Goal: Task Accomplishment & Management: Manage account settings

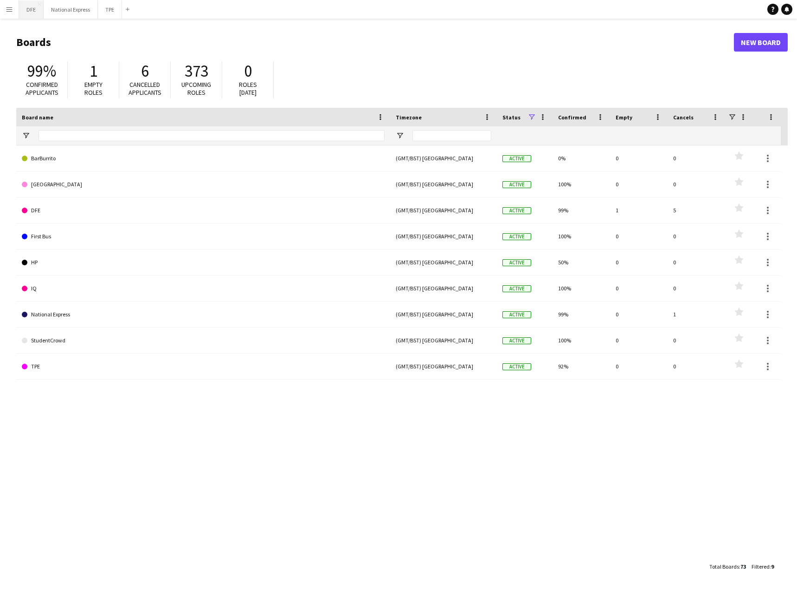
click at [37, 10] on button "DFE Close" at bounding box center [31, 9] width 25 height 18
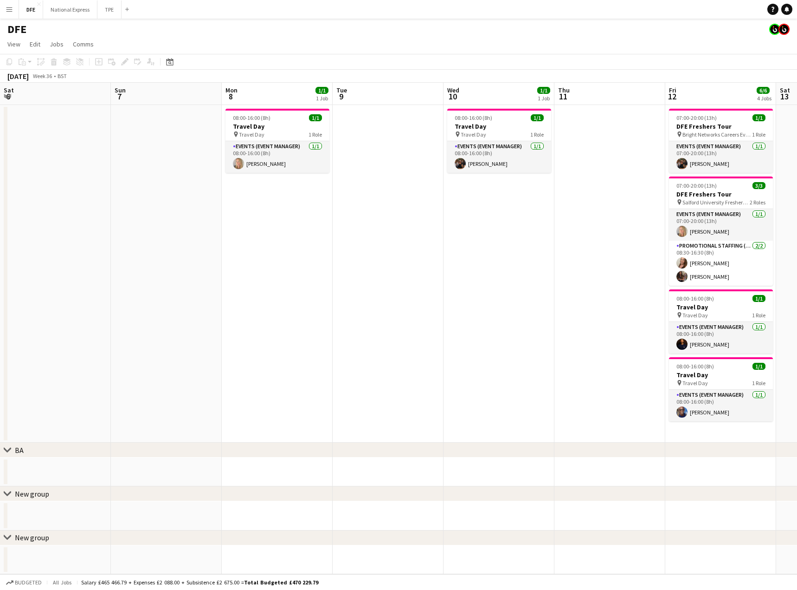
drag, startPoint x: 589, startPoint y: 177, endPoint x: -174, endPoint y: 164, distance: 763.2
click at [0, 164] on html "Menu Boards Boards Boards All jobs Status Workforce Workforce My Workforce Recr…" at bounding box center [398, 295] width 797 height 590
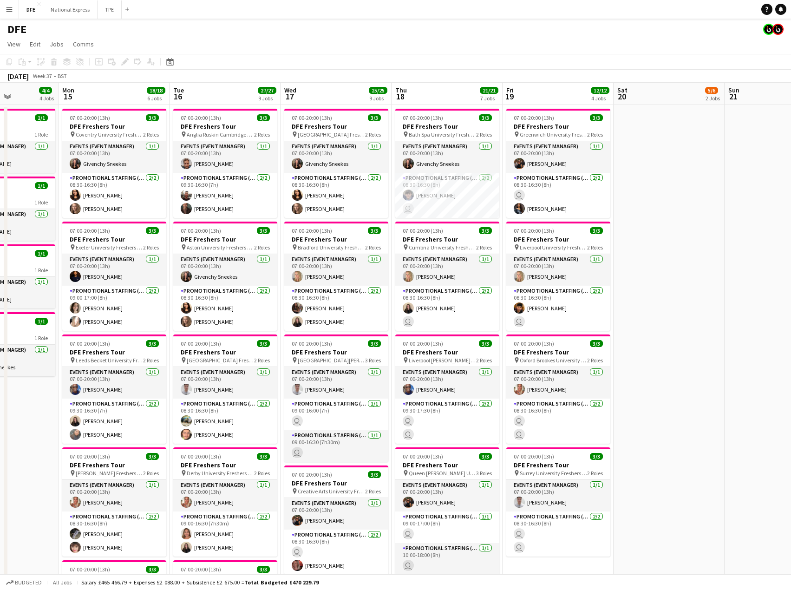
drag, startPoint x: 401, startPoint y: 199, endPoint x: -188, endPoint y: 176, distance: 589.0
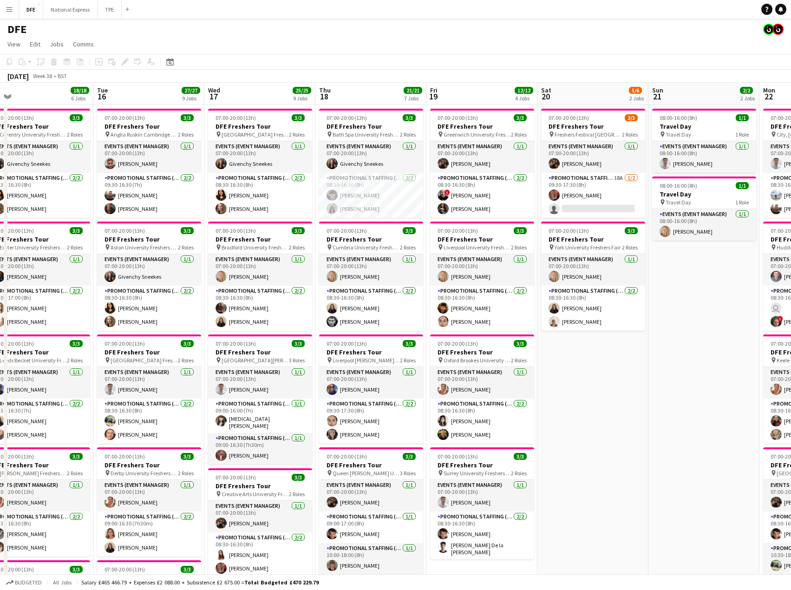
drag, startPoint x: -108, startPoint y: 183, endPoint x: -146, endPoint y: 185, distance: 38.1
drag, startPoint x: 271, startPoint y: 191, endPoint x: -200, endPoint y: 212, distance: 471.1
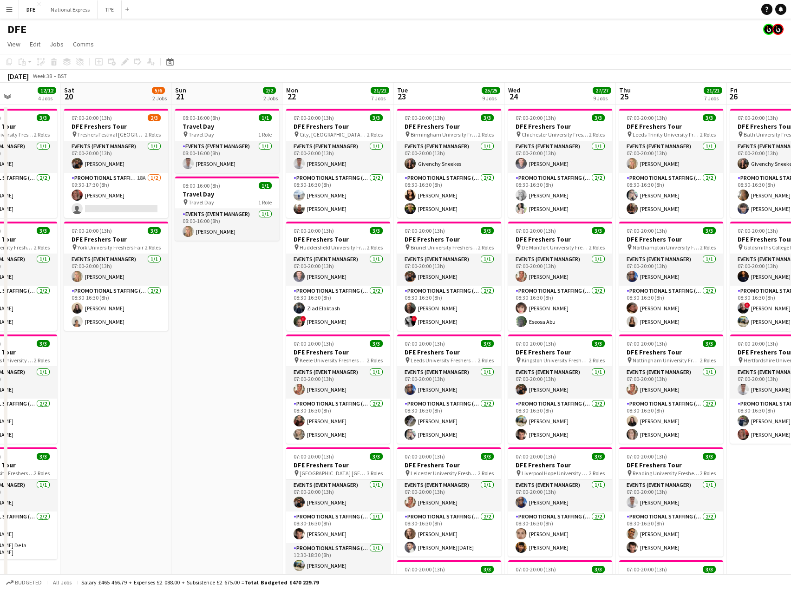
scroll to position [0, 278]
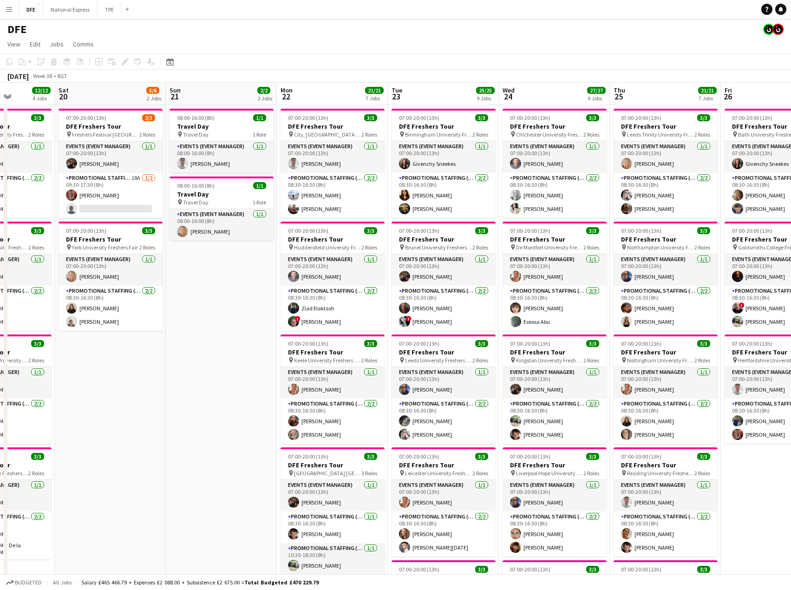
drag, startPoint x: 81, startPoint y: 210, endPoint x: -156, endPoint y: 209, distance: 236.7
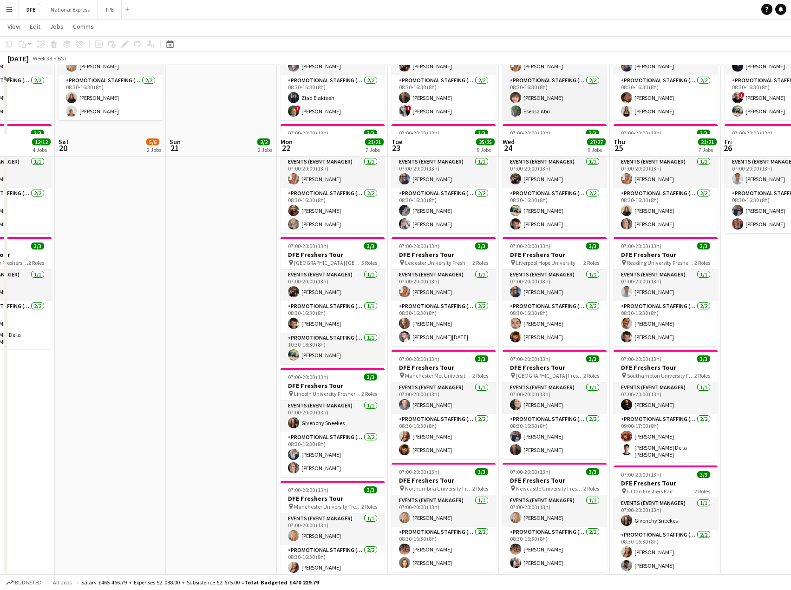
scroll to position [279, 0]
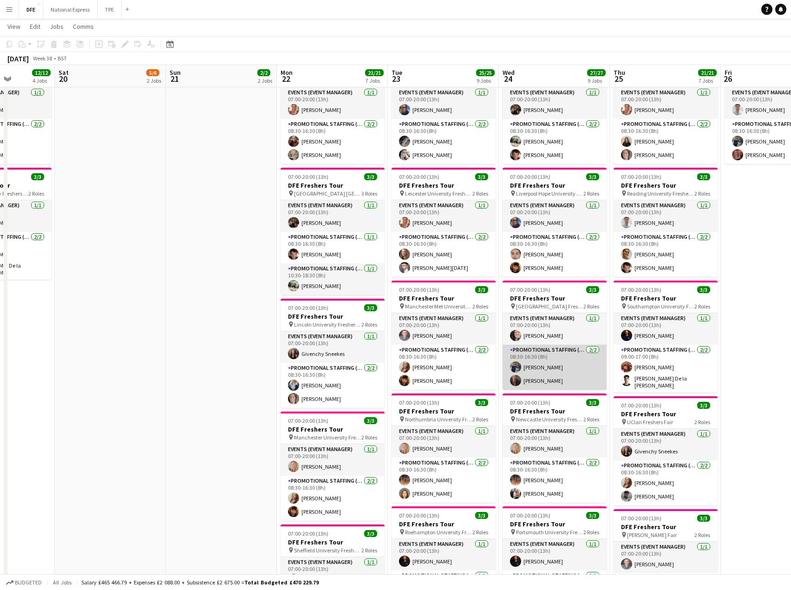
click at [539, 361] on app-card-role "Promotional Staffing (Brand Ambassadors) [DATE] 08:30-16:30 (8h) [PERSON_NAME] …" at bounding box center [554, 366] width 104 height 45
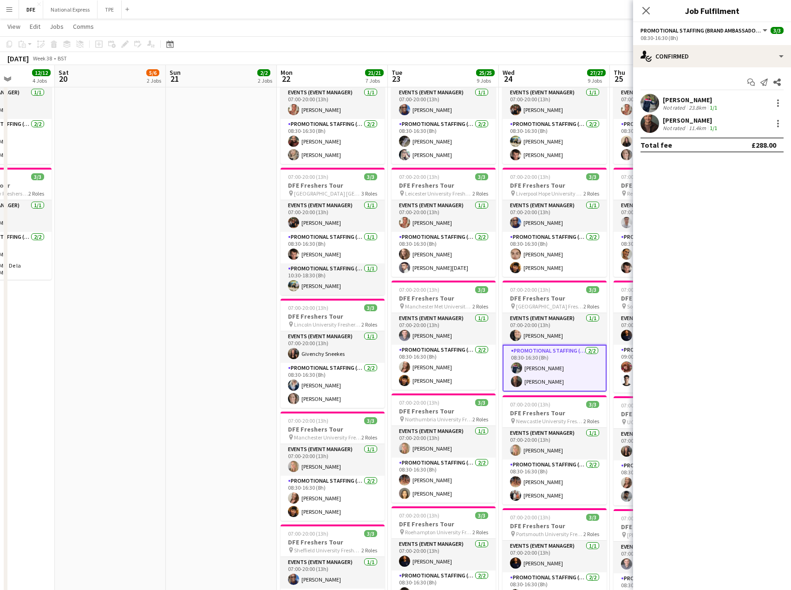
click at [692, 97] on div "[PERSON_NAME]" at bounding box center [690, 100] width 56 height 8
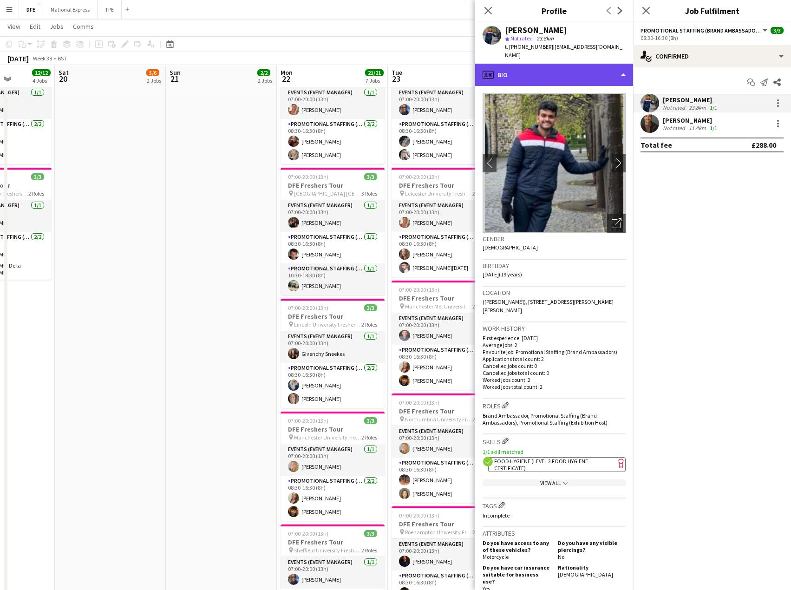
click at [554, 65] on div "profile Bio" at bounding box center [554, 75] width 158 height 22
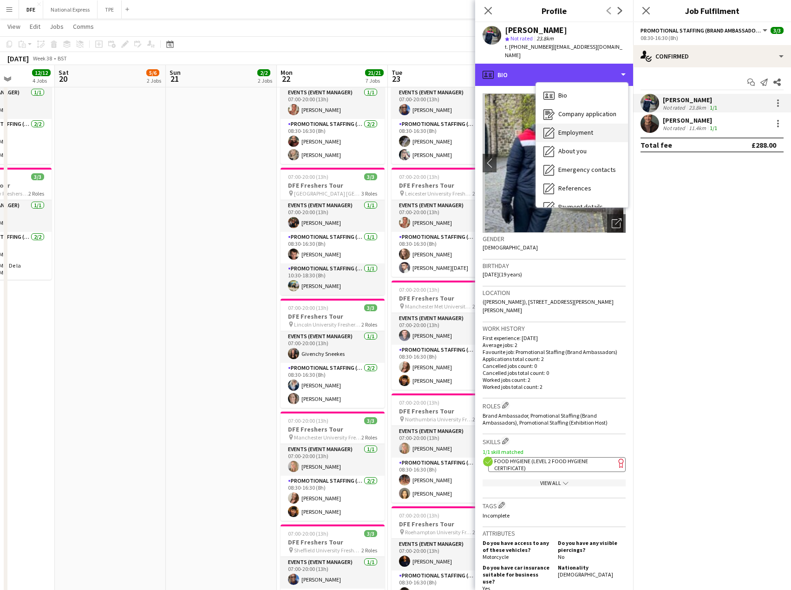
scroll to position [106, 0]
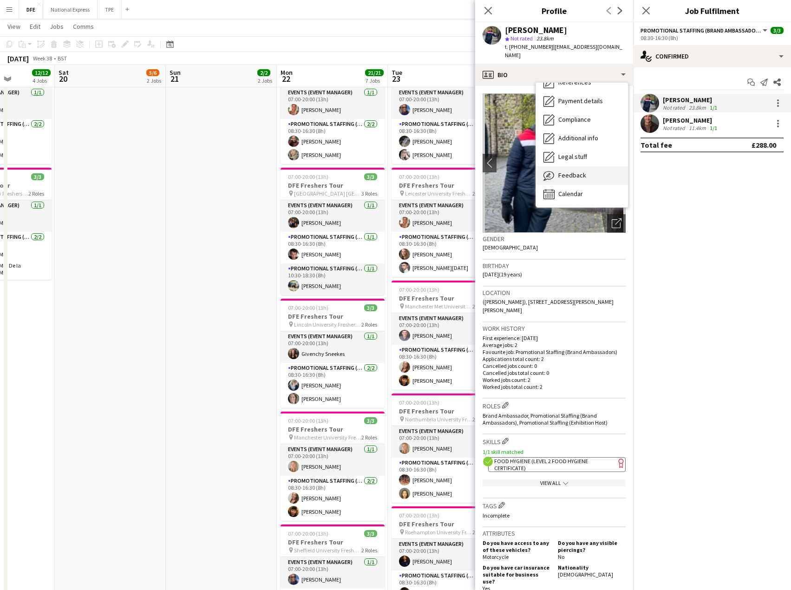
click at [579, 171] on span "Feedback" at bounding box center [572, 175] width 28 height 8
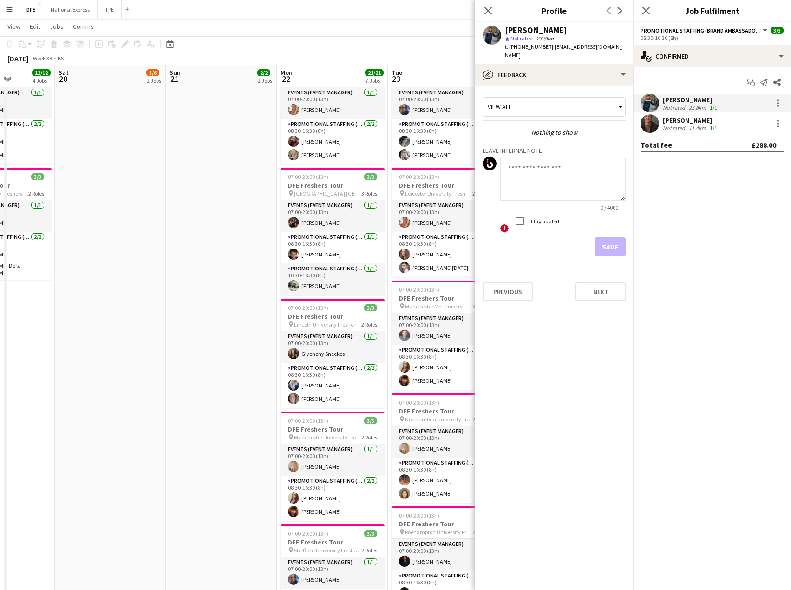
click at [541, 173] on textarea at bounding box center [562, 178] width 125 height 44
click at [519, 65] on div "bubble-pencil Feedback" at bounding box center [554, 75] width 158 height 22
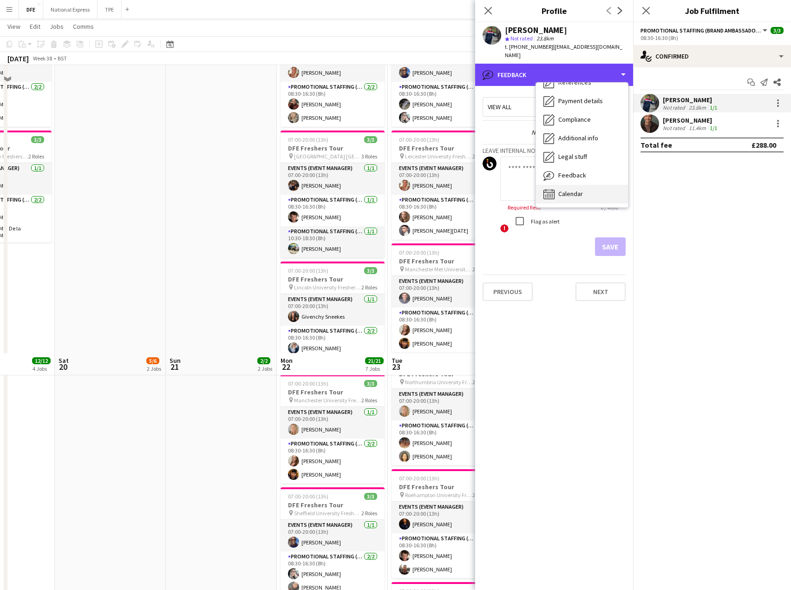
scroll to position [603, 0]
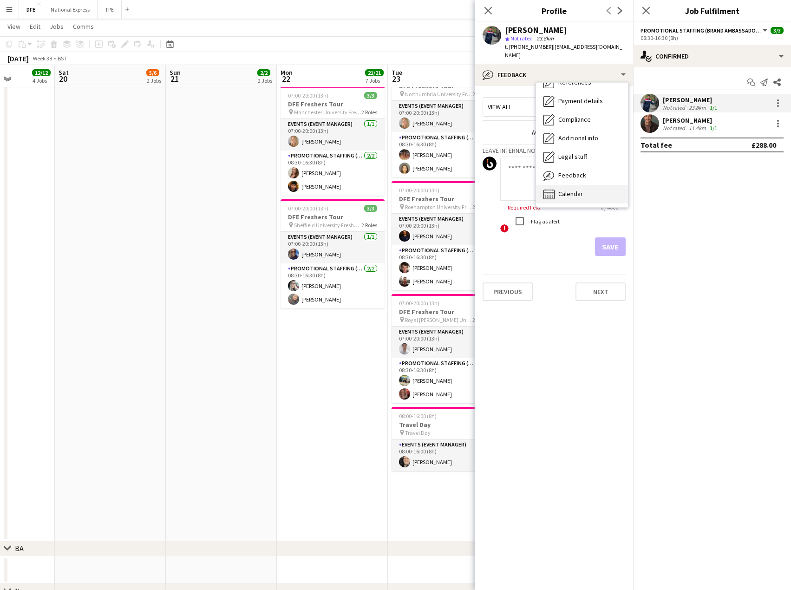
click at [571, 189] on span "Calendar" at bounding box center [570, 193] width 25 height 8
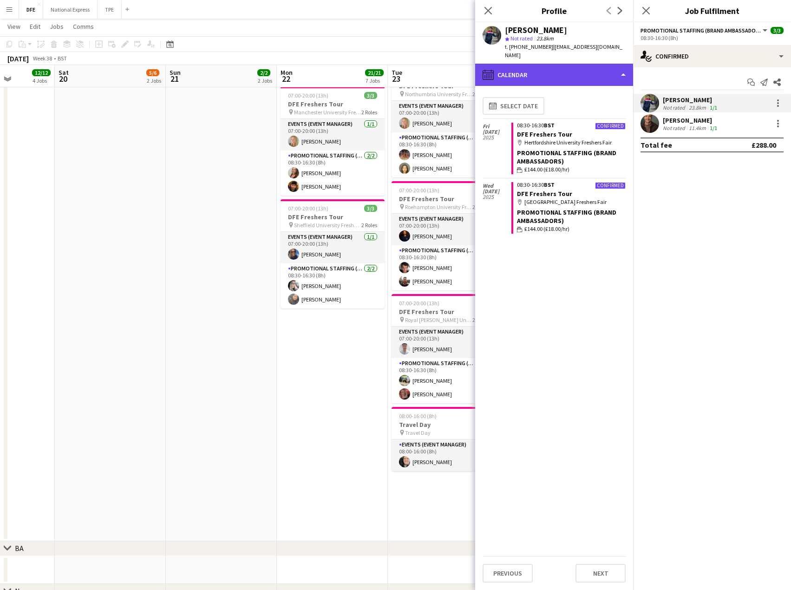
drag, startPoint x: 532, startPoint y: 62, endPoint x: 536, endPoint y: 73, distance: 11.6
click at [532, 64] on div "calendar-full Calendar" at bounding box center [554, 75] width 158 height 22
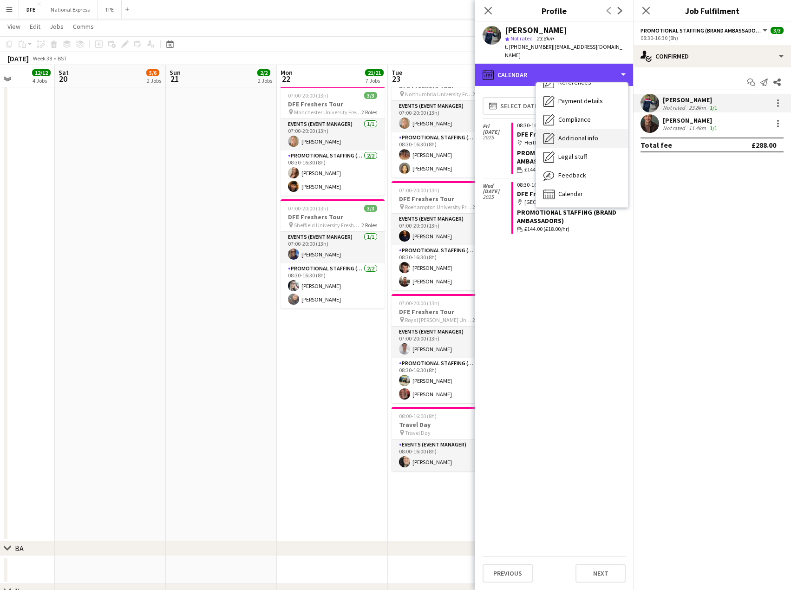
scroll to position [0, 0]
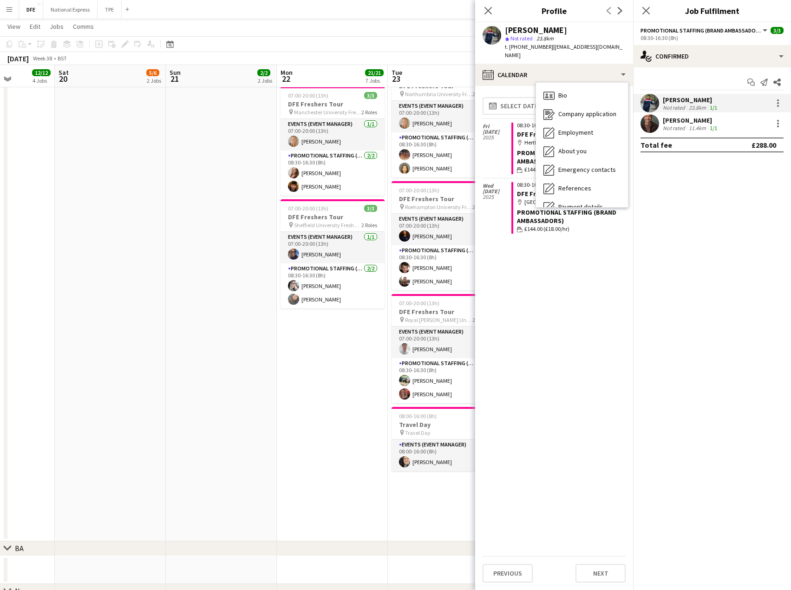
click at [701, 208] on mat-expansion-panel "check Confirmed Start chat Send notification Share [PERSON_NAME][GEOGRAPHIC_DAT…" at bounding box center [712, 328] width 158 height 522
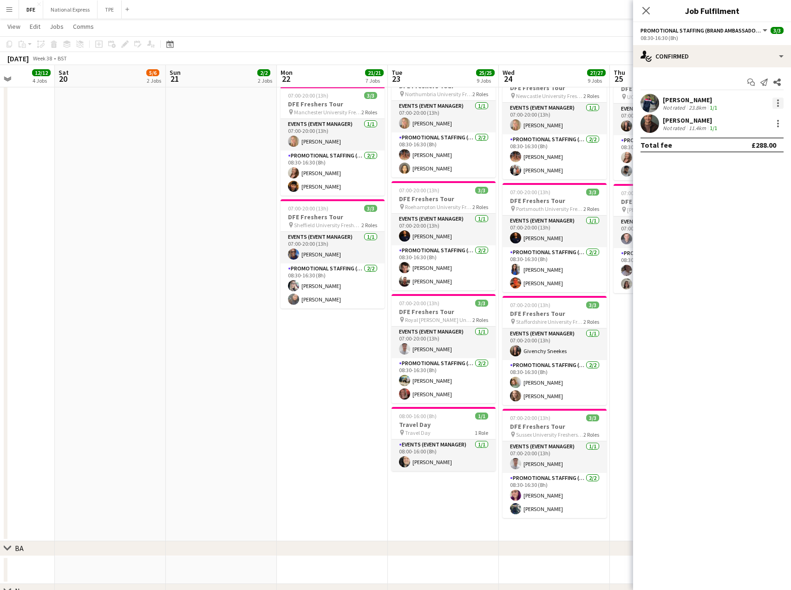
click at [778, 103] on div at bounding box center [778, 103] width 2 height 2
click at [745, 207] on span "Remove" at bounding box center [732, 209] width 28 height 8
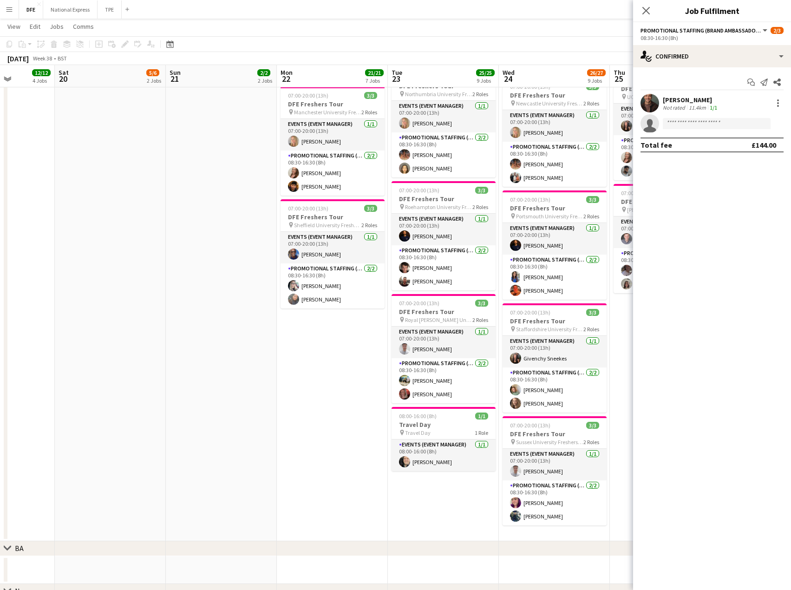
click at [581, 32] on app-page-menu "View Day view expanded Day view collapsed Month view Date picker Jump to [DATE]…" at bounding box center [395, 28] width 791 height 18
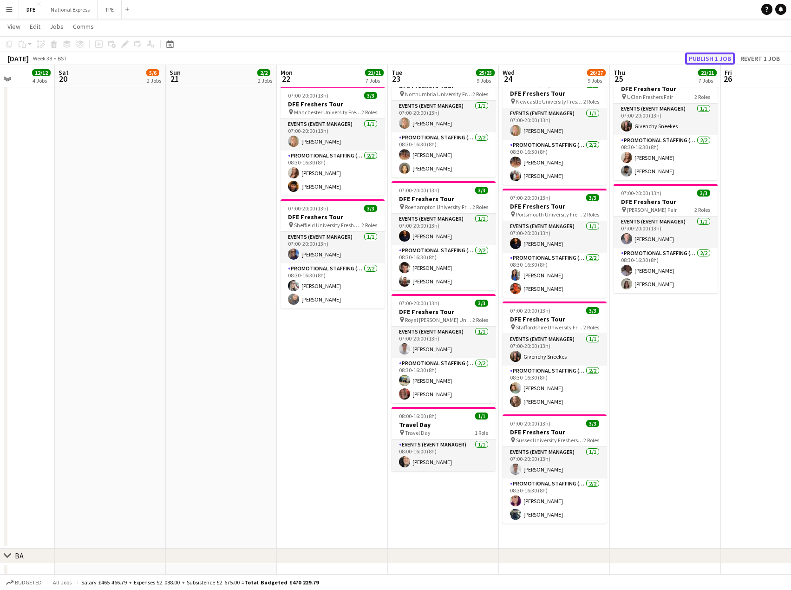
click at [713, 57] on button "Publish 1 job" at bounding box center [710, 58] width 50 height 12
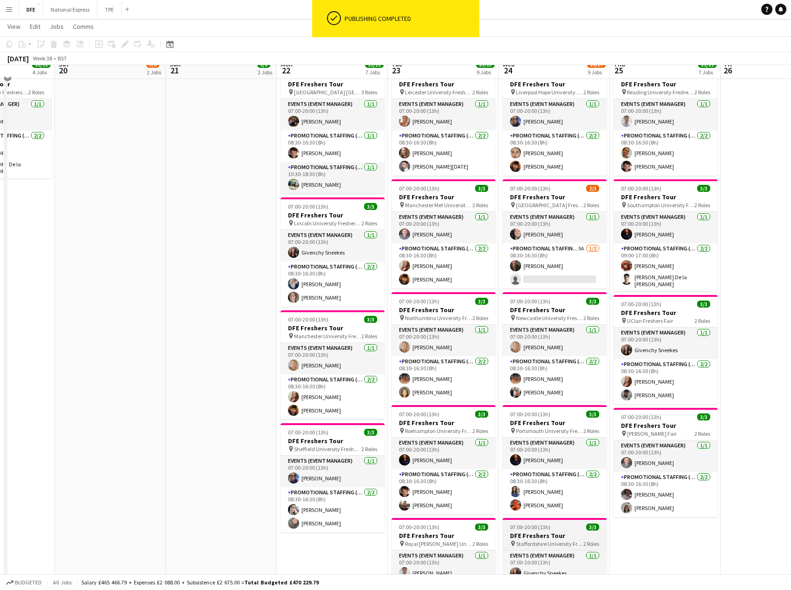
scroll to position [371, 0]
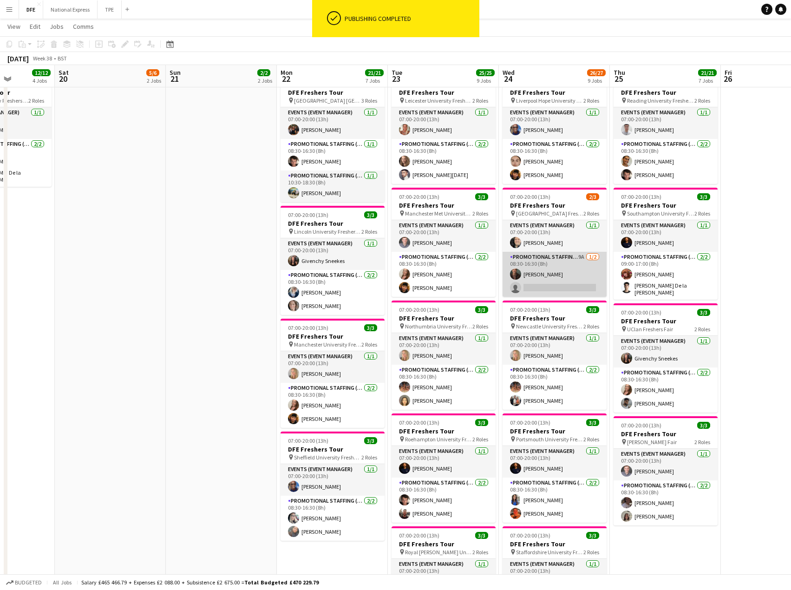
click at [564, 285] on app-card-role "Promotional Staffing (Brand Ambassadors) 9A [DATE] 08:30-16:30 (8h) [PERSON_NAM…" at bounding box center [554, 274] width 104 height 45
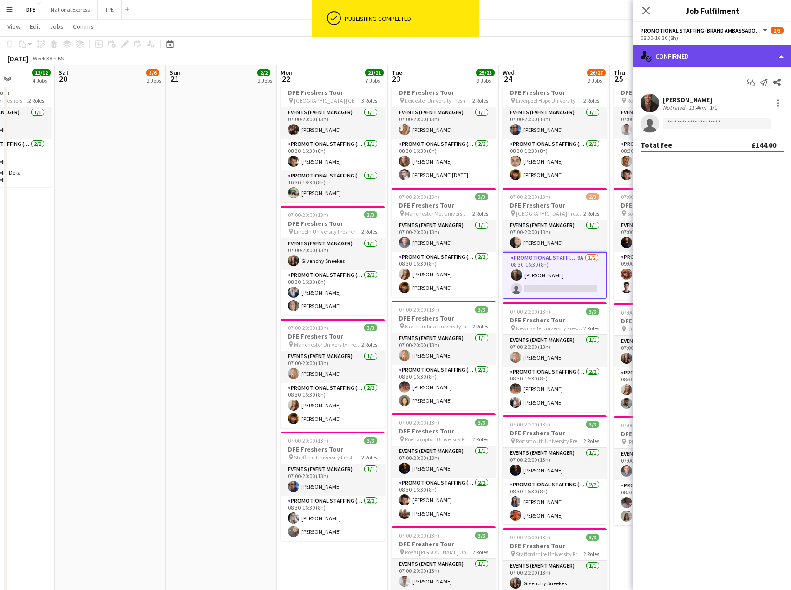
click at [670, 59] on div "single-neutral-actions-check-2 Confirmed" at bounding box center [712, 56] width 158 height 22
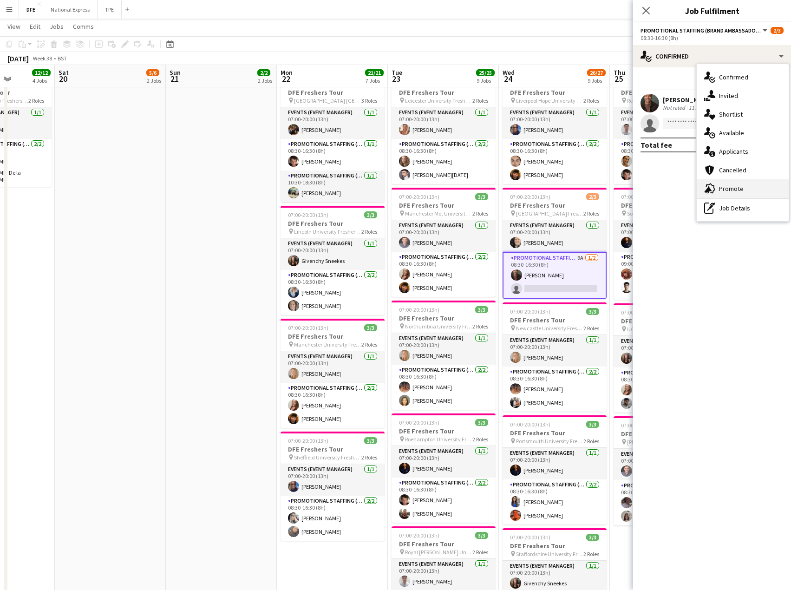
click at [738, 187] on span "Promote" at bounding box center [731, 188] width 25 height 8
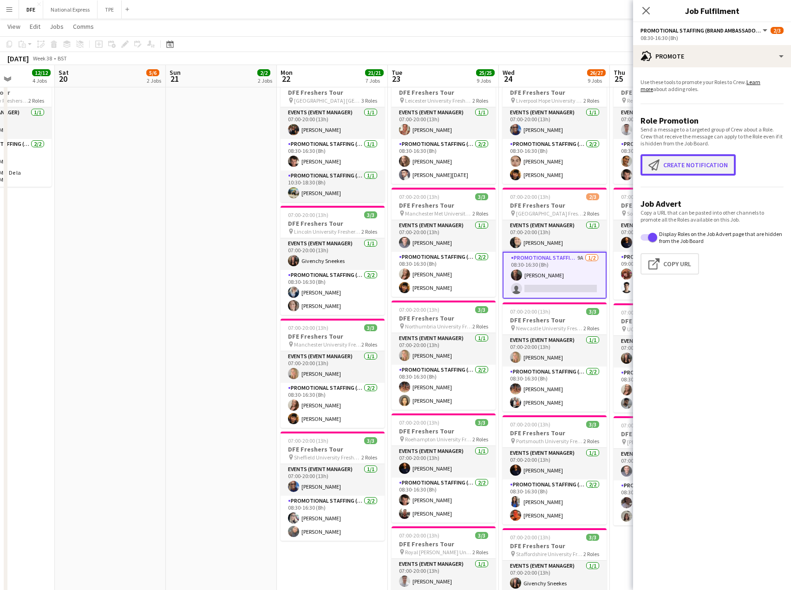
click at [695, 166] on button "Create notification Create notification" at bounding box center [687, 164] width 95 height 21
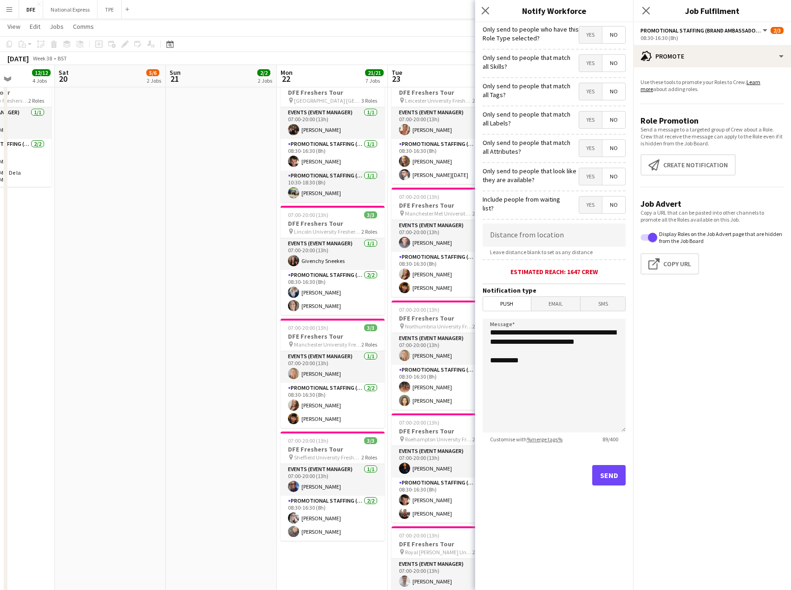
click at [554, 221] on form "**********" at bounding box center [554, 266] width 158 height 489
click at [557, 236] on input at bounding box center [553, 234] width 143 height 23
type input "*****"
click at [612, 474] on button "Send" at bounding box center [608, 475] width 33 height 20
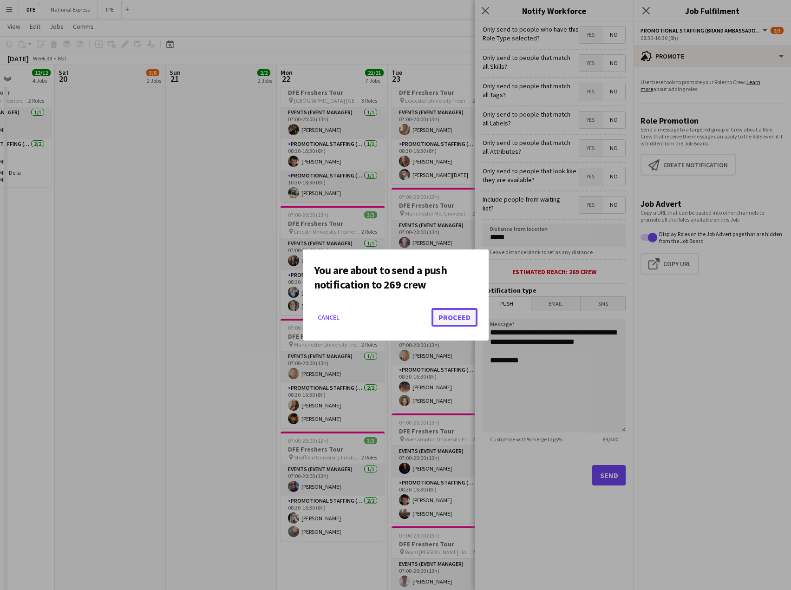
click at [463, 321] on button "Proceed" at bounding box center [454, 317] width 46 height 19
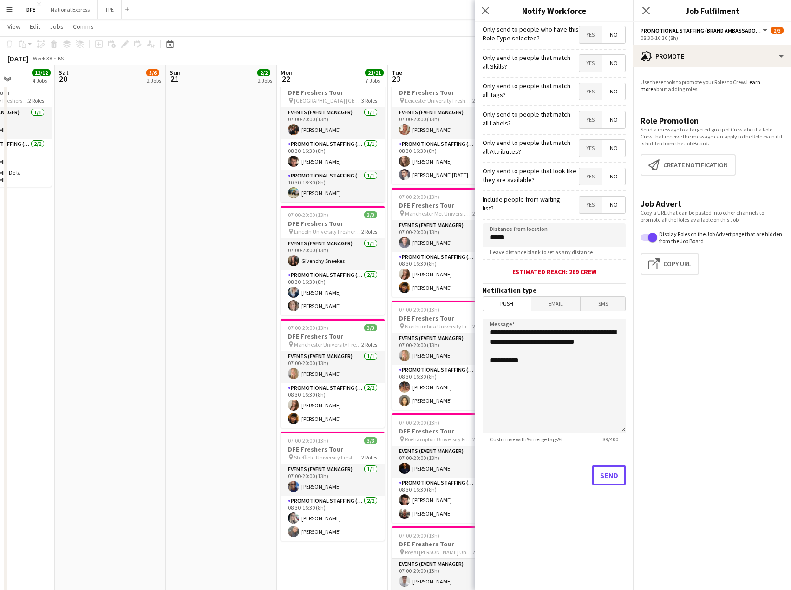
scroll to position [371, 0]
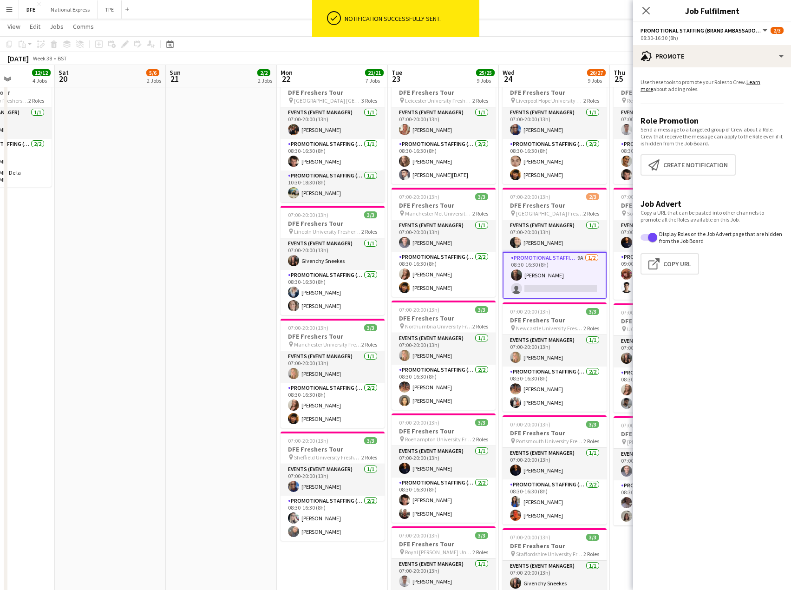
drag, startPoint x: 645, startPoint y: 11, endPoint x: 10, endPoint y: 269, distance: 685.5
click at [641, 12] on app-icon "Close pop-in" at bounding box center [645, 10] width 11 height 11
